Goal: Task Accomplishment & Management: Manage account settings

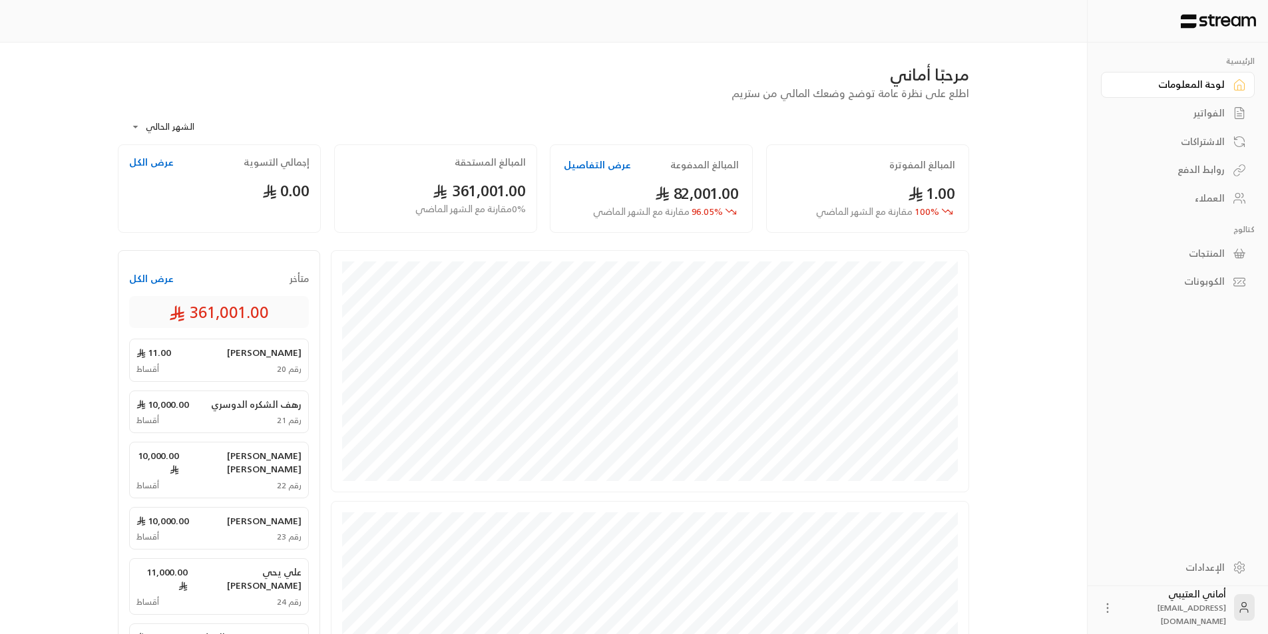
click at [144, 280] on button "عرض الكل" at bounding box center [151, 278] width 45 height 13
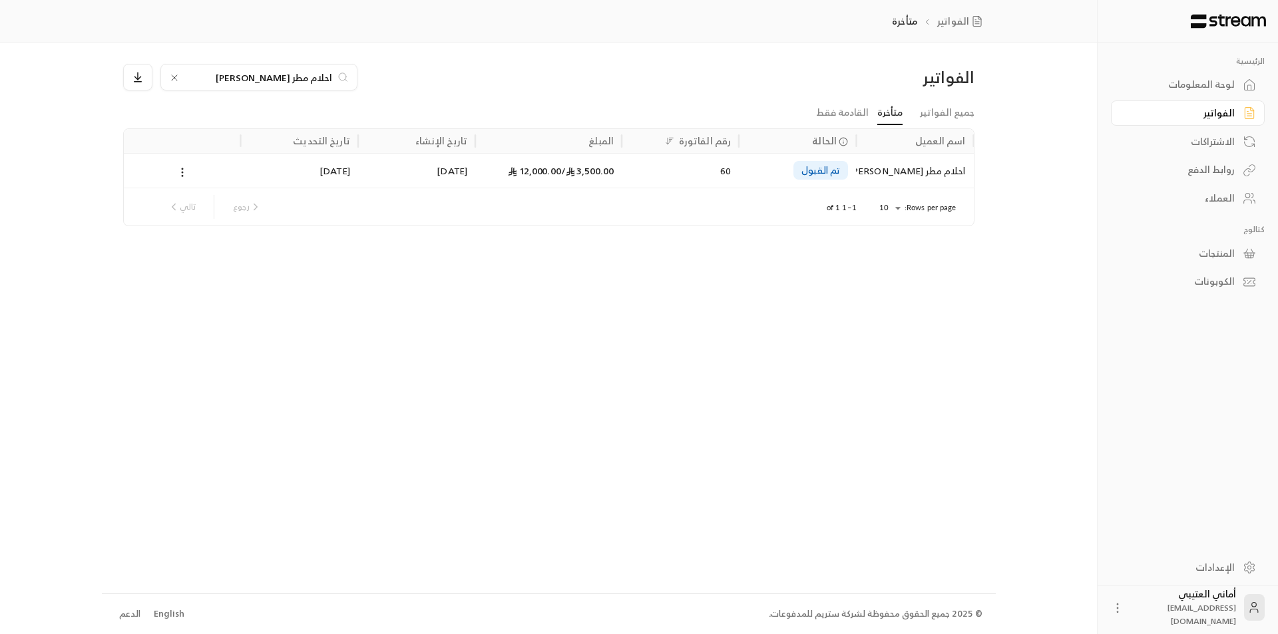
click at [171, 77] on icon at bounding box center [174, 78] width 11 height 11
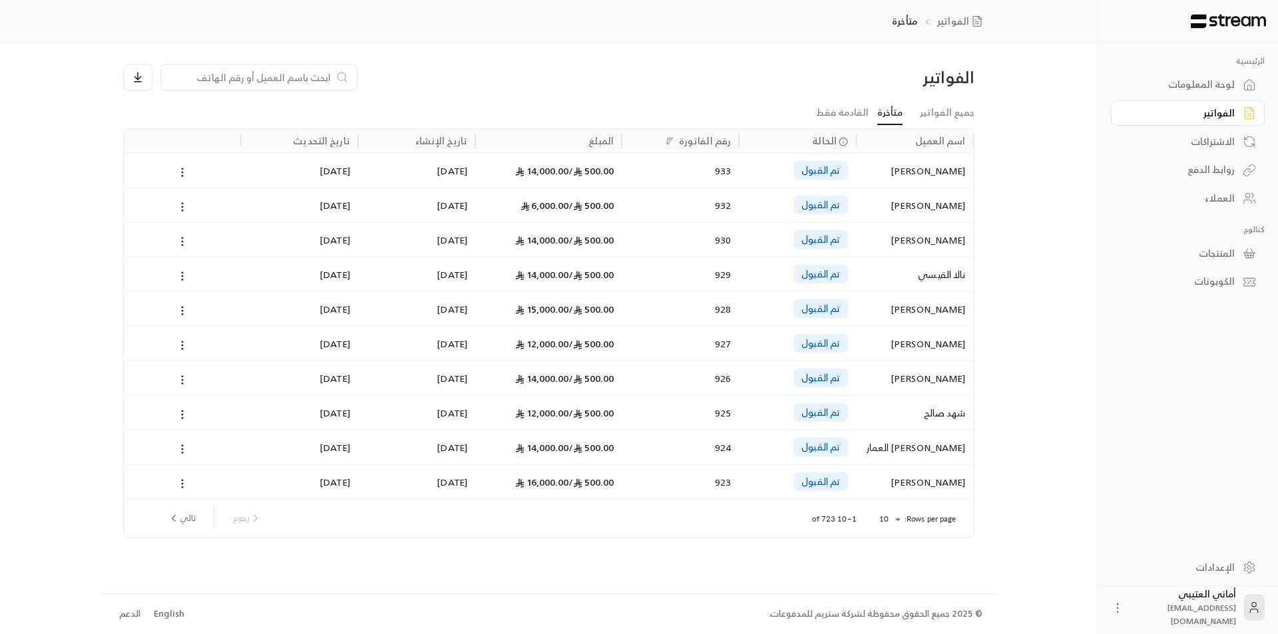
click at [272, 76] on input at bounding box center [250, 77] width 162 height 15
paste input "[PERSON_NAME]"
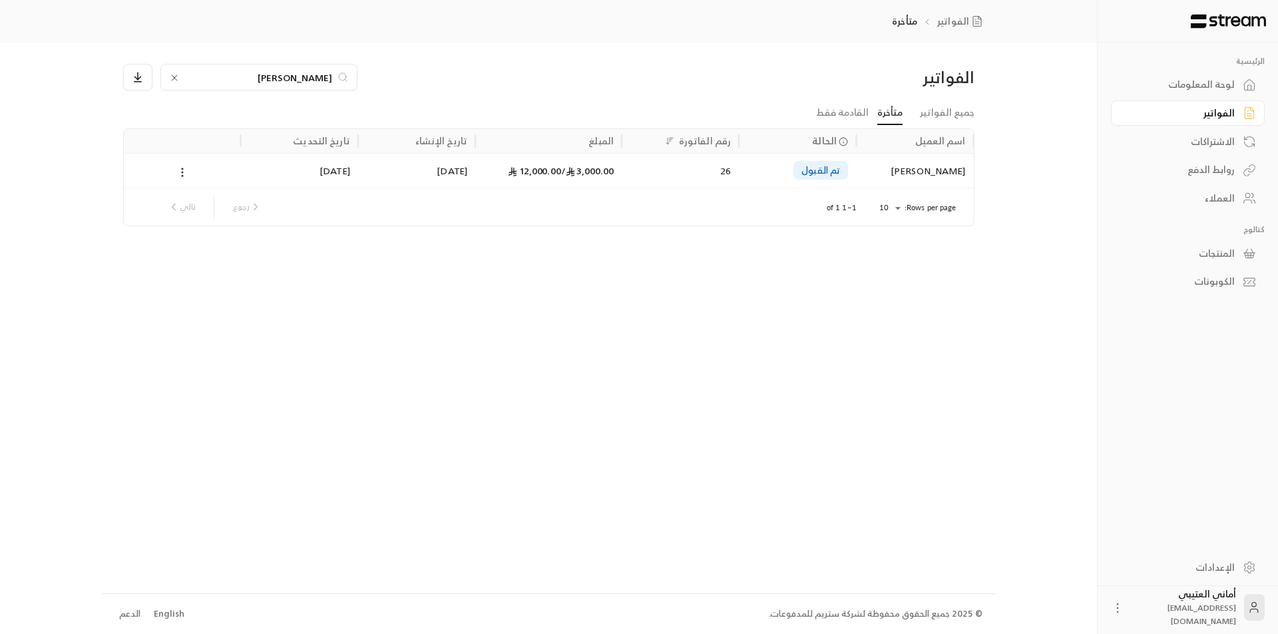
type input "[PERSON_NAME]"
click at [927, 166] on div "[PERSON_NAME]" at bounding box center [914, 171] width 101 height 34
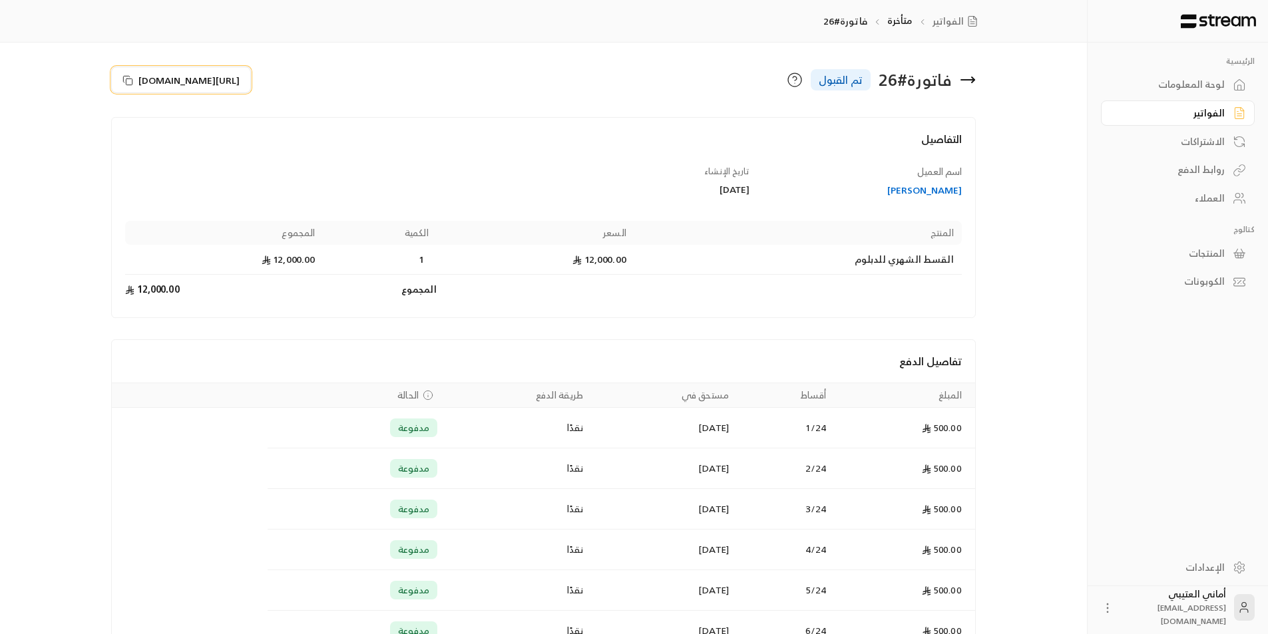
click at [132, 81] on rect at bounding box center [129, 82] width 6 height 6
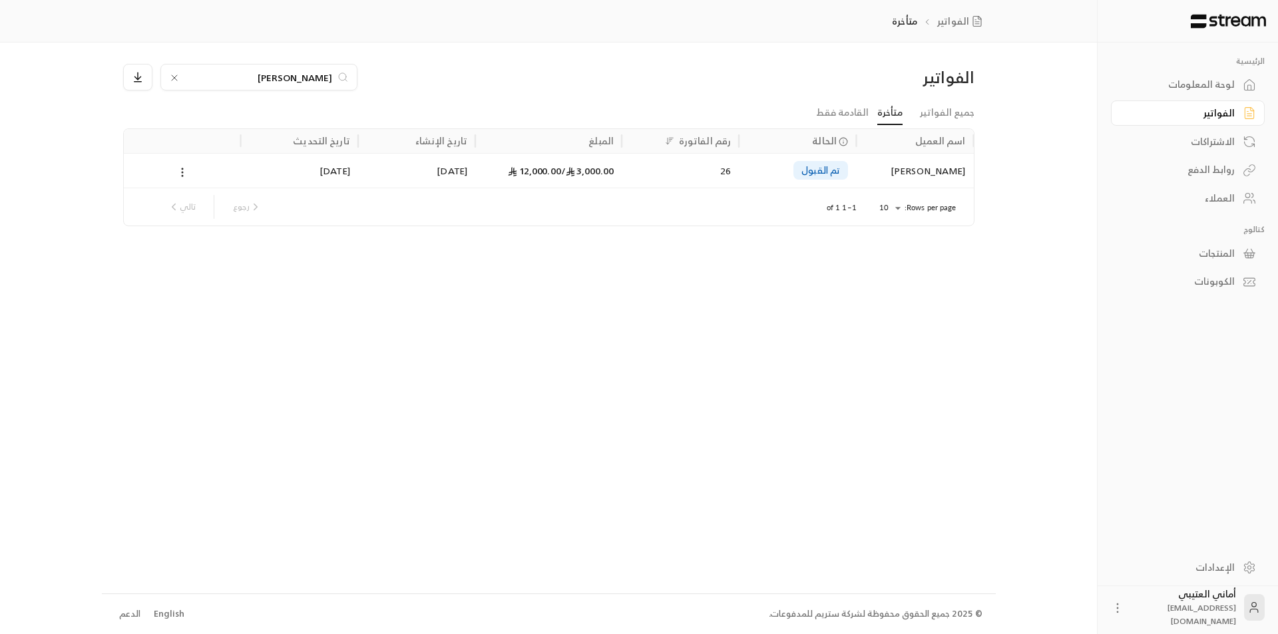
click at [169, 76] on icon at bounding box center [174, 78] width 11 height 11
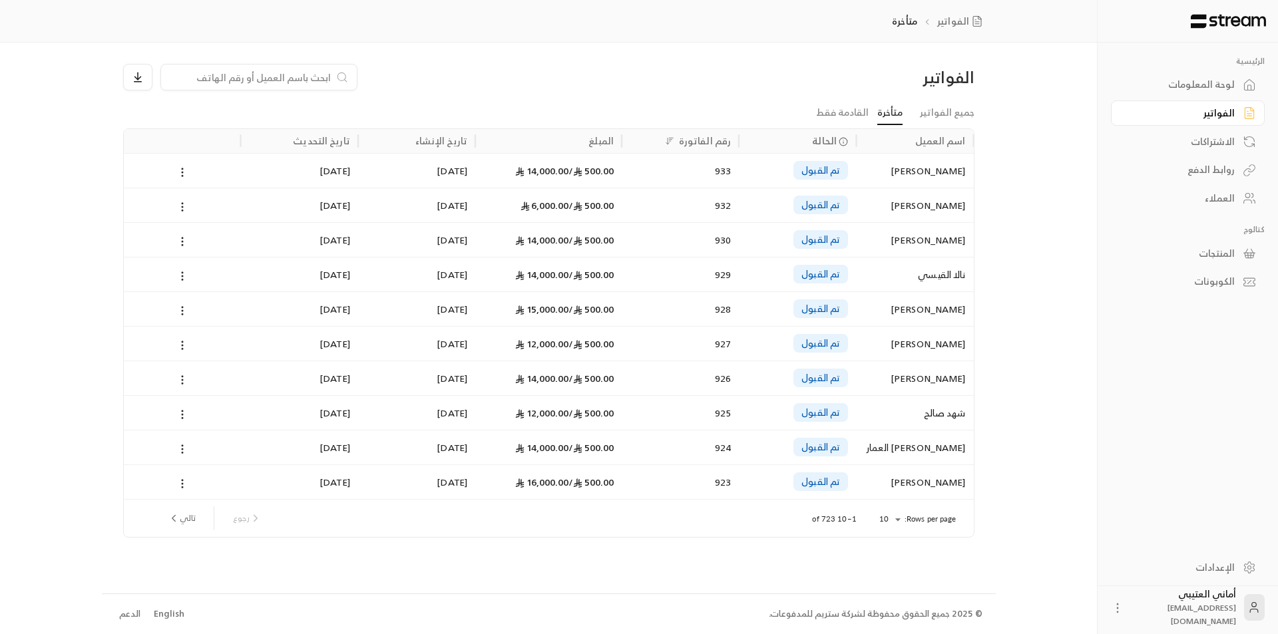
paste input "منيره مشبب [PERSON_NAME]"
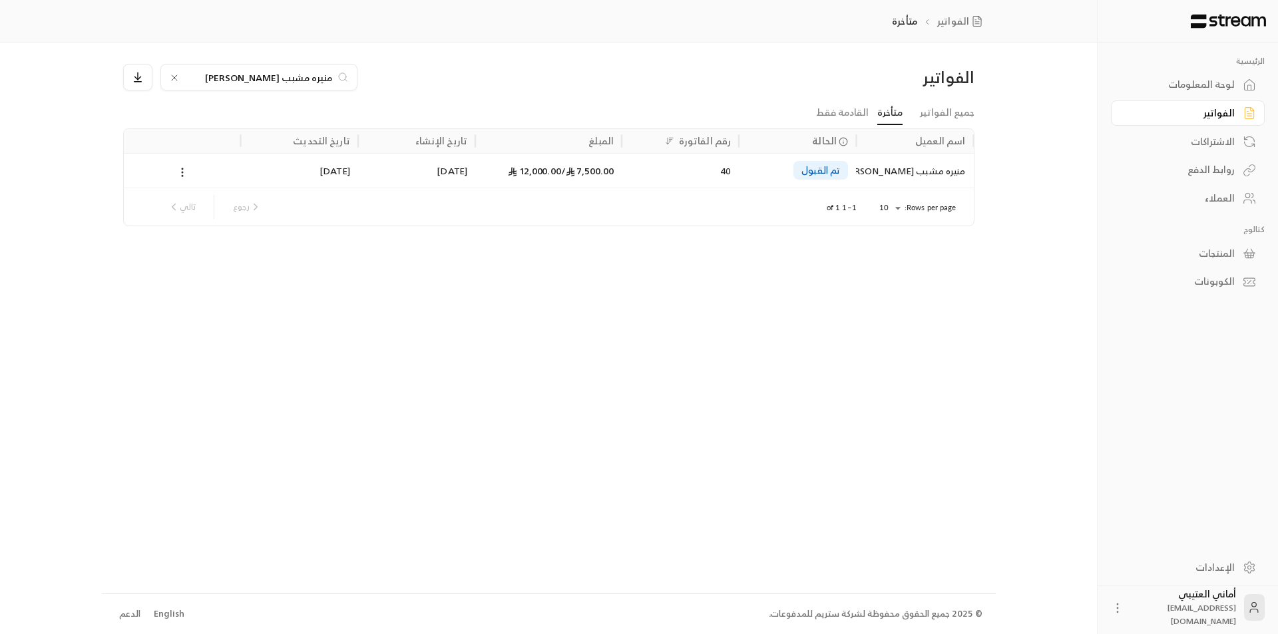
type input "منيره مشبب [PERSON_NAME]"
click at [912, 172] on div "منيره مشبب [PERSON_NAME]" at bounding box center [914, 171] width 101 height 34
click at [176, 78] on icon at bounding box center [174, 78] width 11 height 11
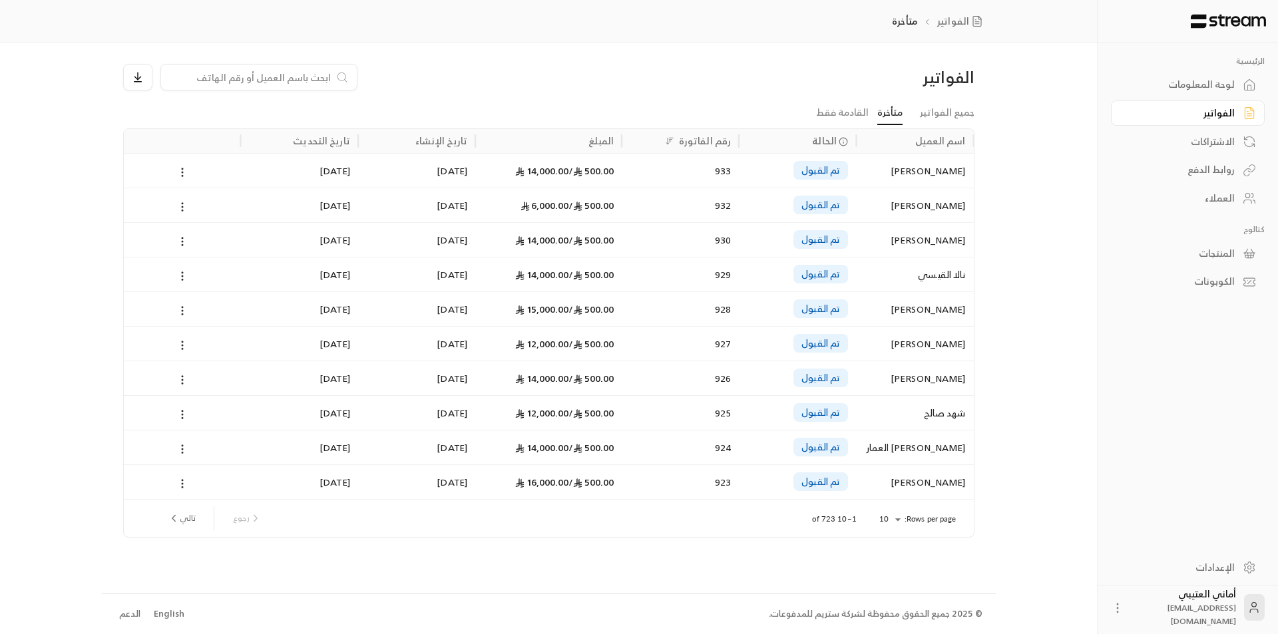
click at [238, 79] on input at bounding box center [250, 77] width 162 height 15
paste input "منيره مشبب [PERSON_NAME]"
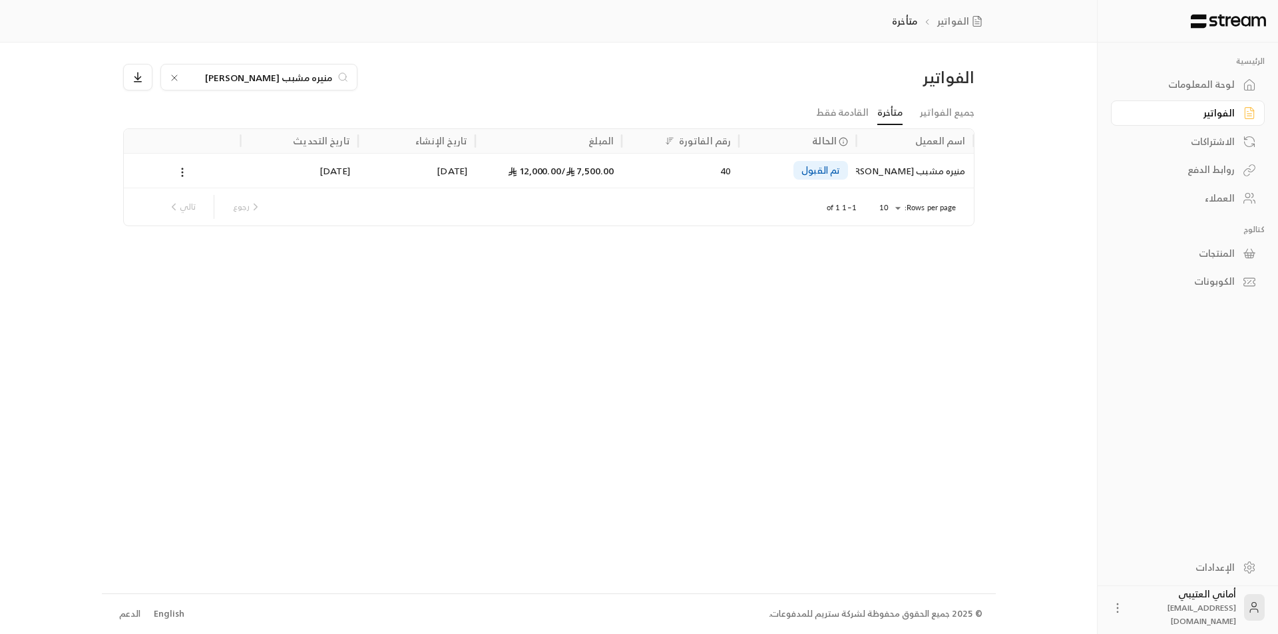
type input "منيره مشبب [PERSON_NAME]"
click at [864, 162] on div "منيره مشبب [PERSON_NAME]" at bounding box center [914, 171] width 101 height 34
click at [170, 79] on icon at bounding box center [174, 78] width 11 height 11
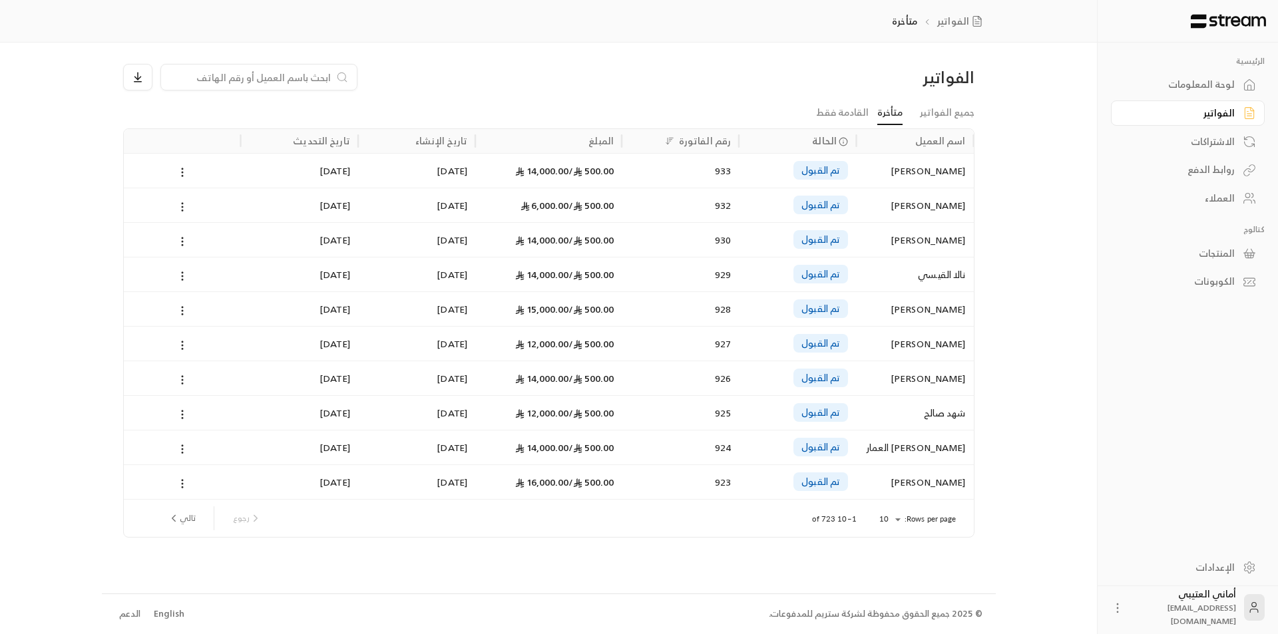
paste input "مها مضحي حجر السليمي"
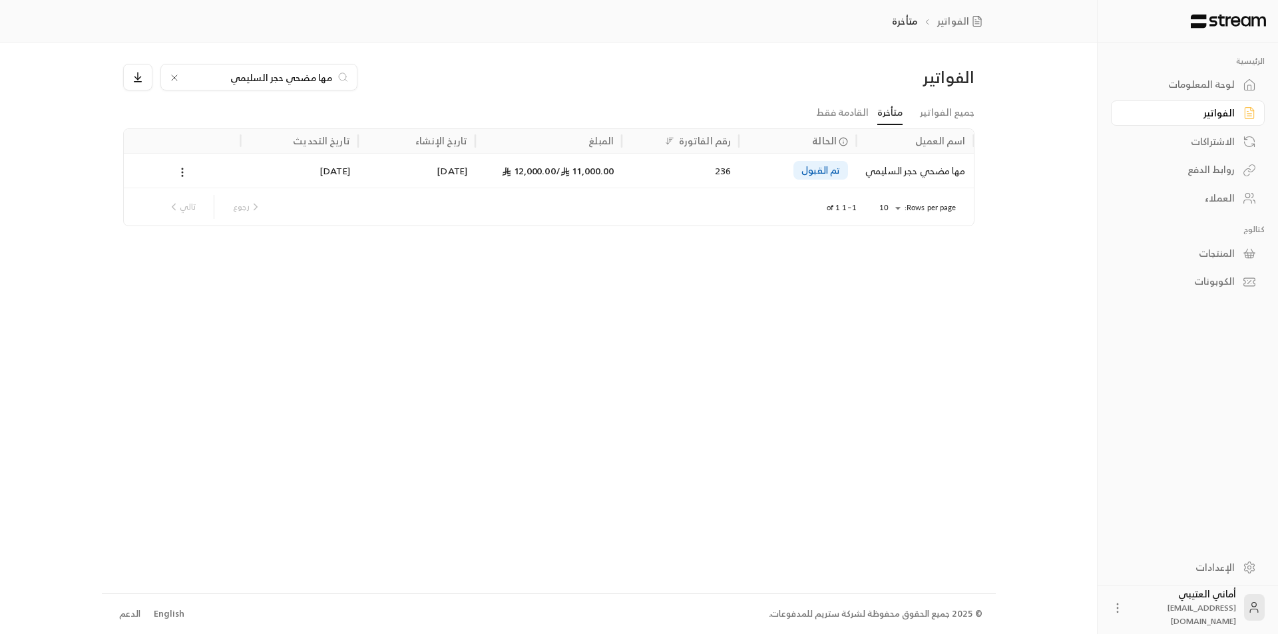
type input "مها مضحي حجر السليمي"
click at [907, 166] on div "مها مضحي حجر السليمي" at bounding box center [914, 171] width 101 height 34
click at [167, 76] on div "مها مضحي حجر السليمي" at bounding box center [258, 77] width 197 height 27
click at [172, 75] on icon at bounding box center [174, 78] width 11 height 11
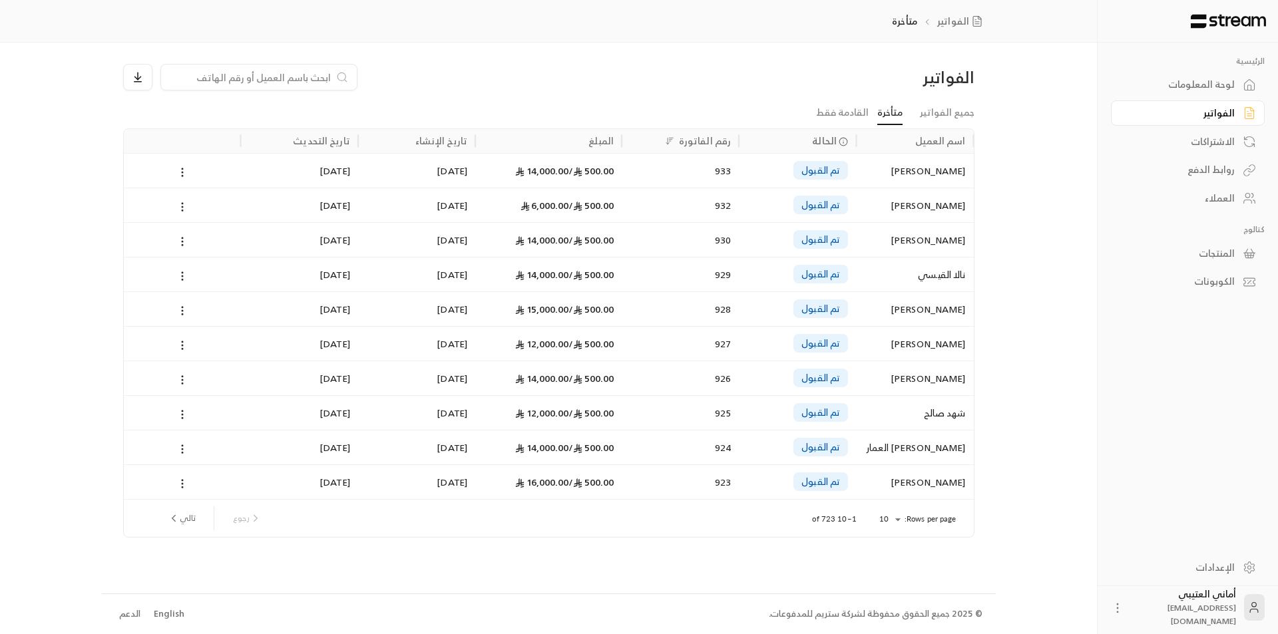
click at [210, 79] on input at bounding box center [250, 77] width 162 height 15
paste input "[PERSON_NAME]"
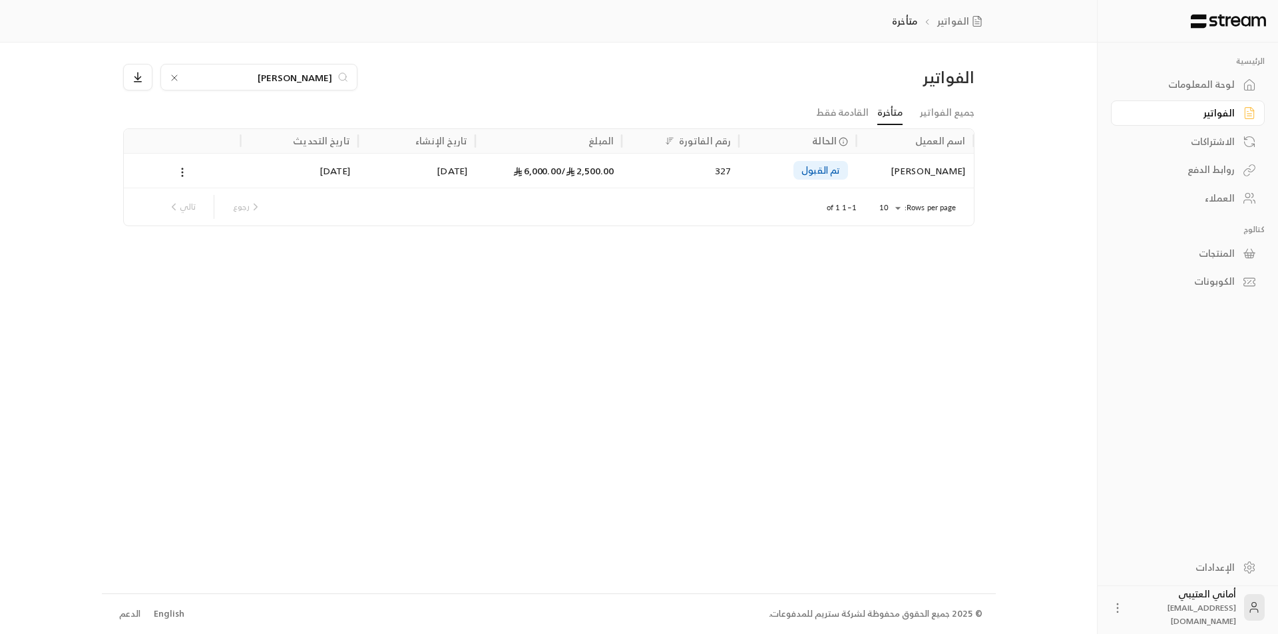
type input "[PERSON_NAME]"
click at [917, 180] on div "[PERSON_NAME]" at bounding box center [914, 171] width 101 height 34
click at [175, 75] on icon at bounding box center [174, 78] width 11 height 11
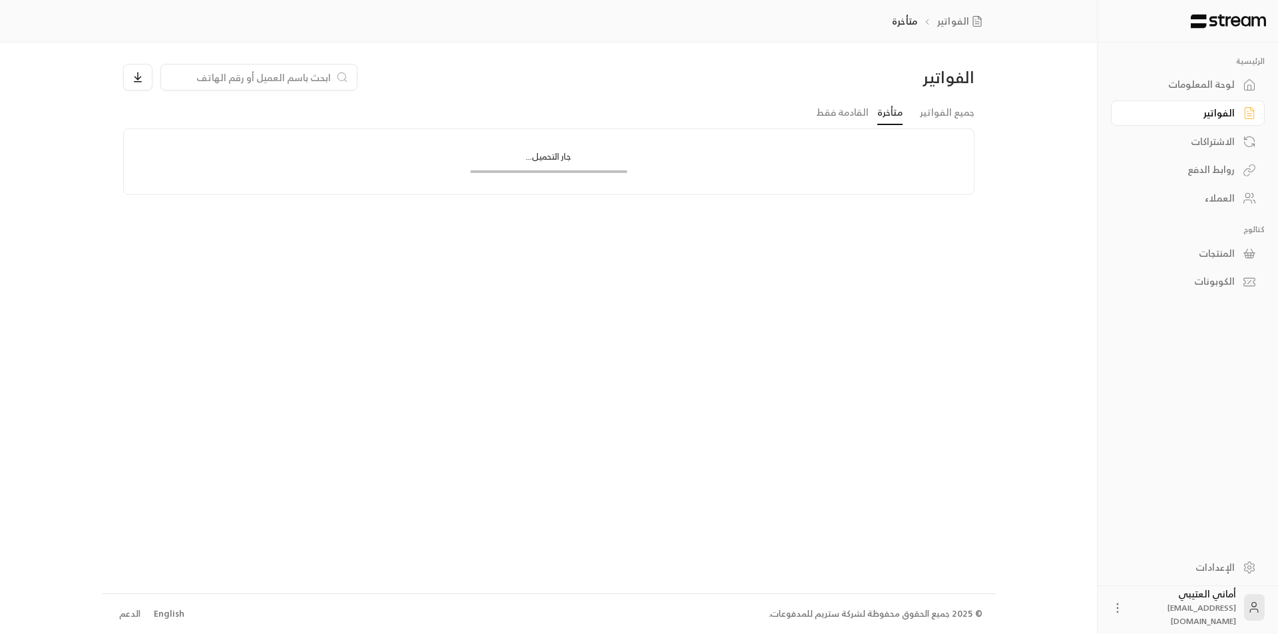
click at [204, 80] on input at bounding box center [250, 77] width 162 height 15
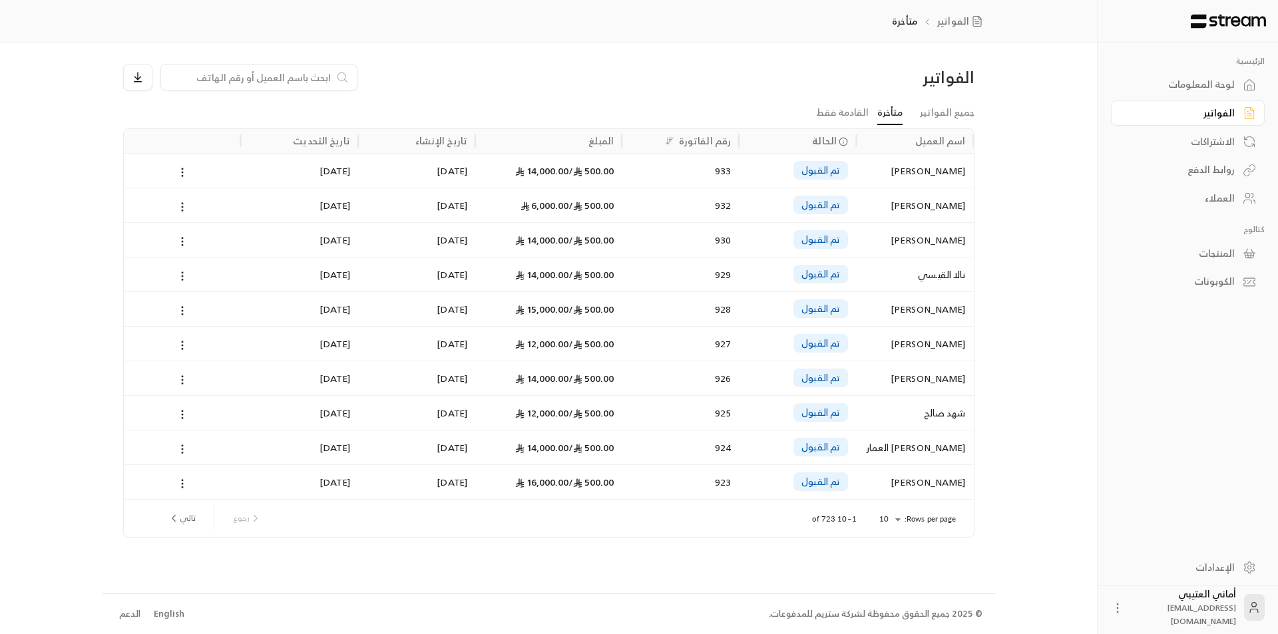
paste input "[PERSON_NAME]"
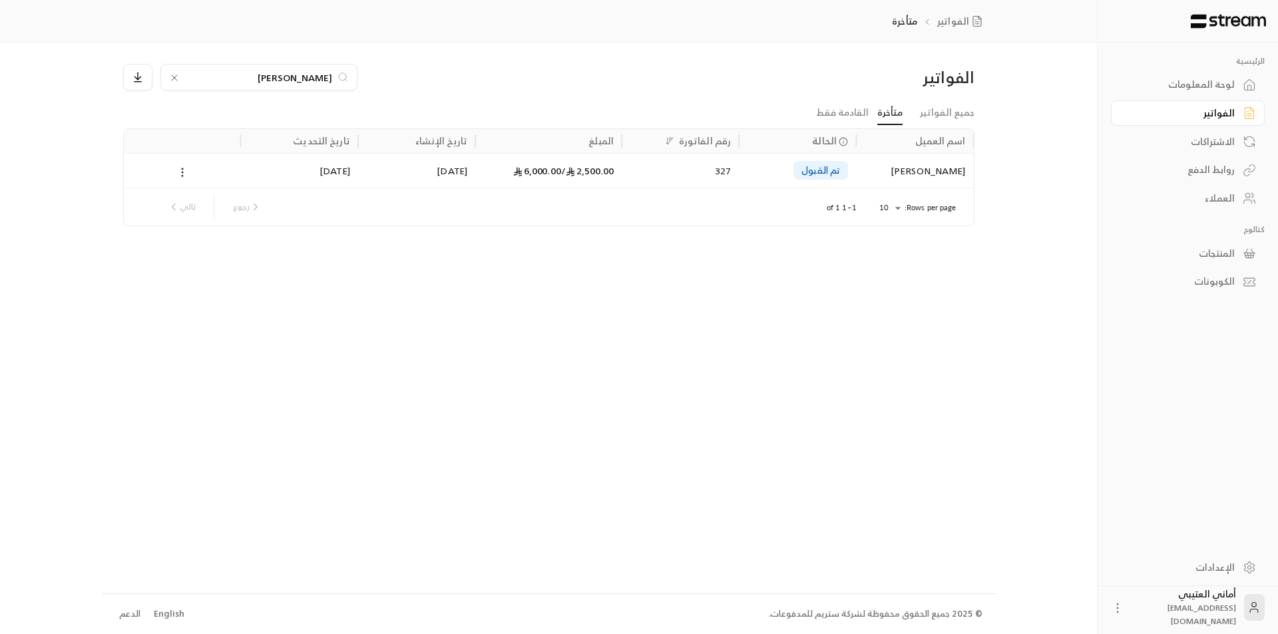
type input "[PERSON_NAME]"
click at [916, 170] on div "[PERSON_NAME]" at bounding box center [914, 171] width 101 height 34
click at [170, 79] on icon at bounding box center [174, 78] width 11 height 11
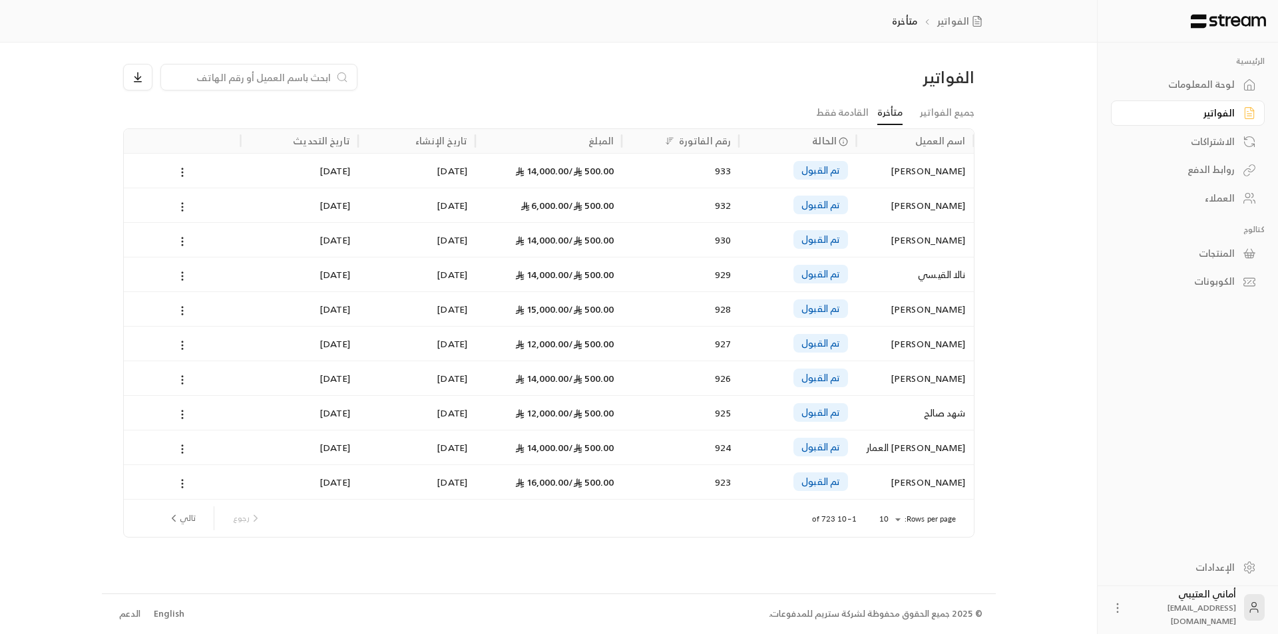
paste input "[PERSON_NAME]"
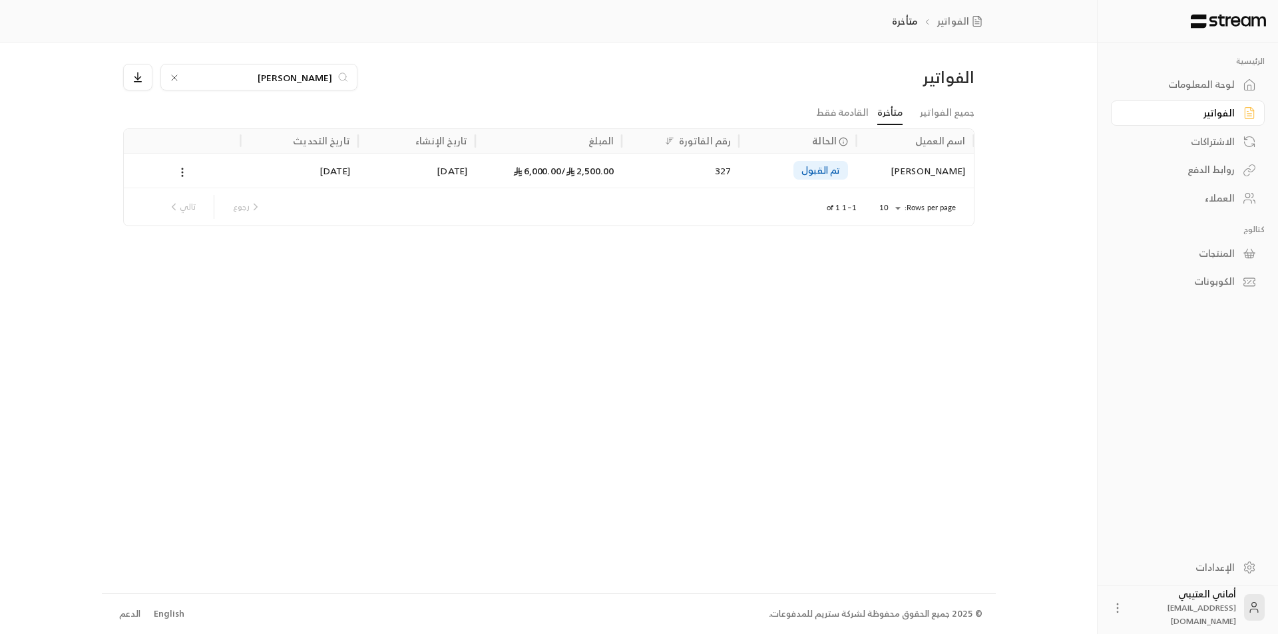
type input "[PERSON_NAME]"
click at [176, 77] on icon at bounding box center [174, 78] width 11 height 11
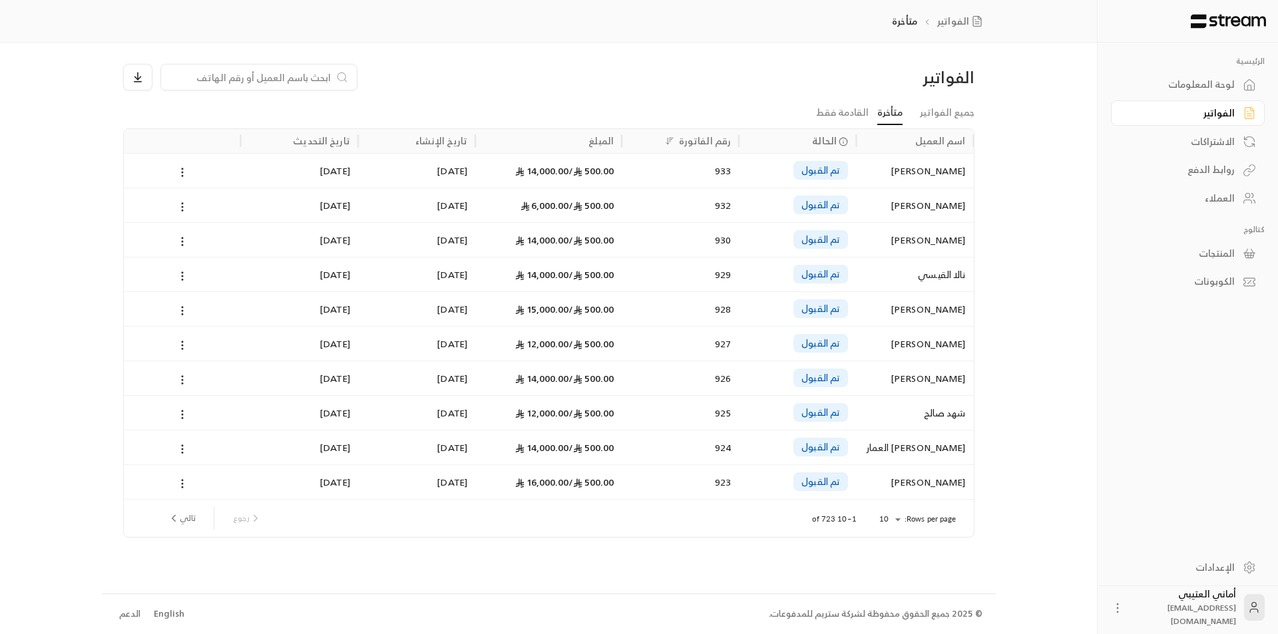
click at [244, 76] on input at bounding box center [250, 77] width 162 height 15
paste input "[PERSON_NAME]"
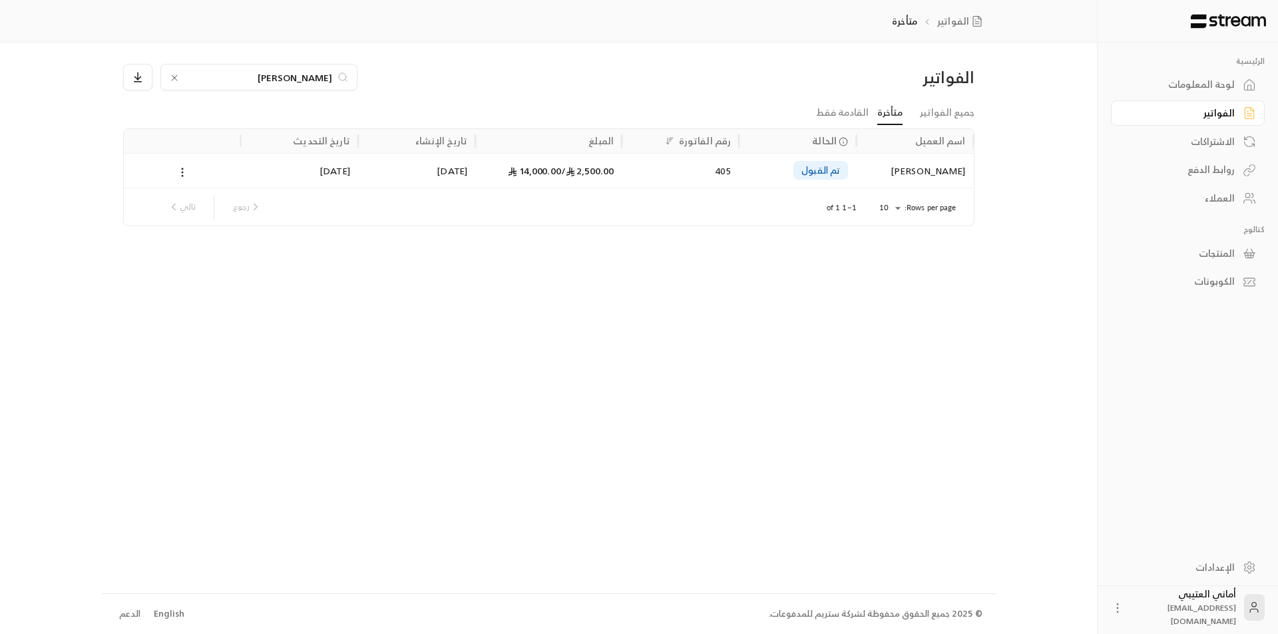
type input "[PERSON_NAME]"
click at [895, 174] on div "[PERSON_NAME]" at bounding box center [914, 171] width 101 height 34
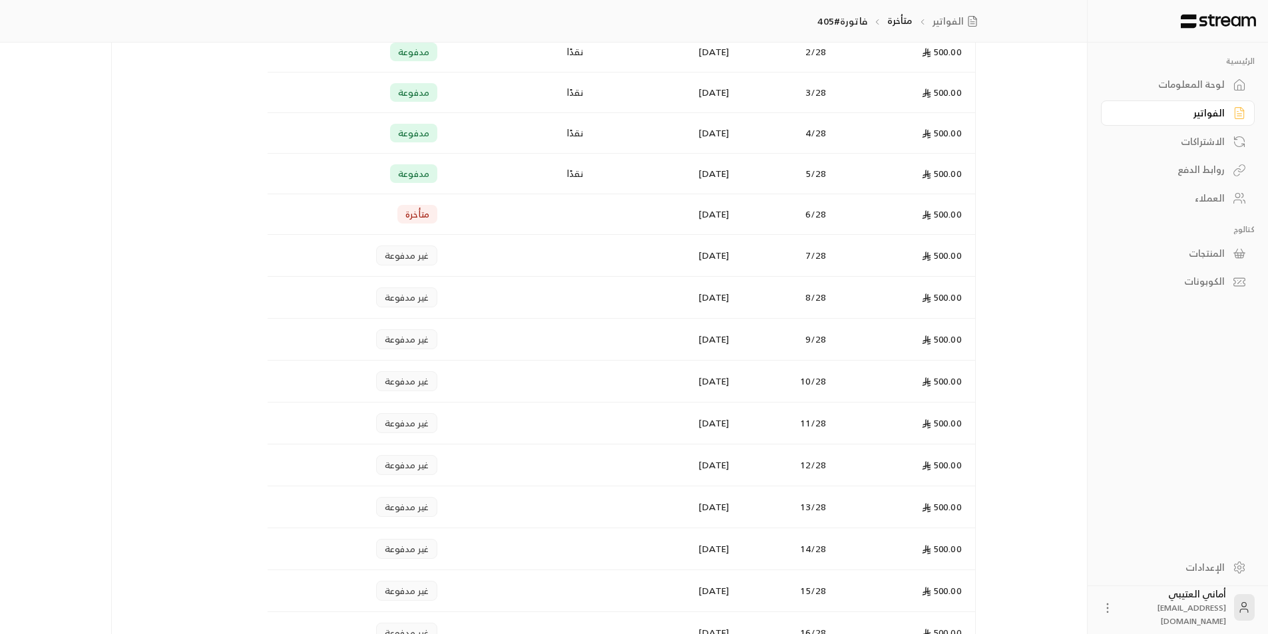
scroll to position [403, 0]
